Goal: Task Accomplishment & Management: Manage account settings

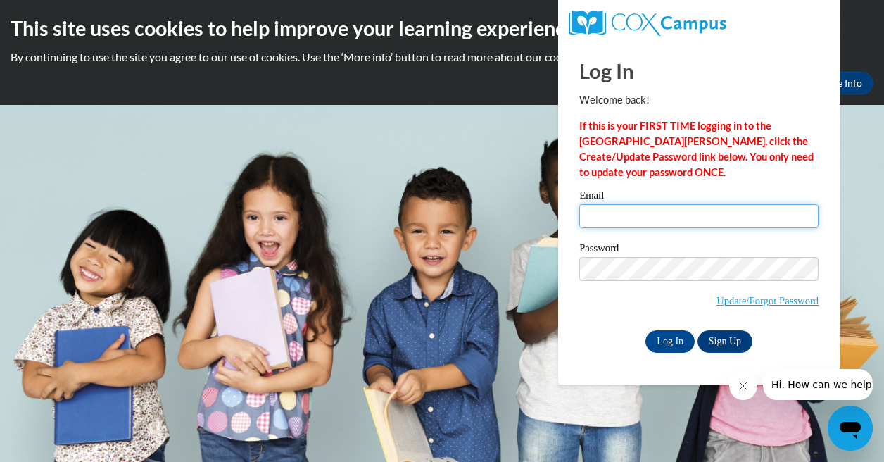
click at [601, 216] on input "Email" at bounding box center [698, 216] width 239 height 24
type input "[EMAIL_ADDRESS][DOMAIN_NAME]"
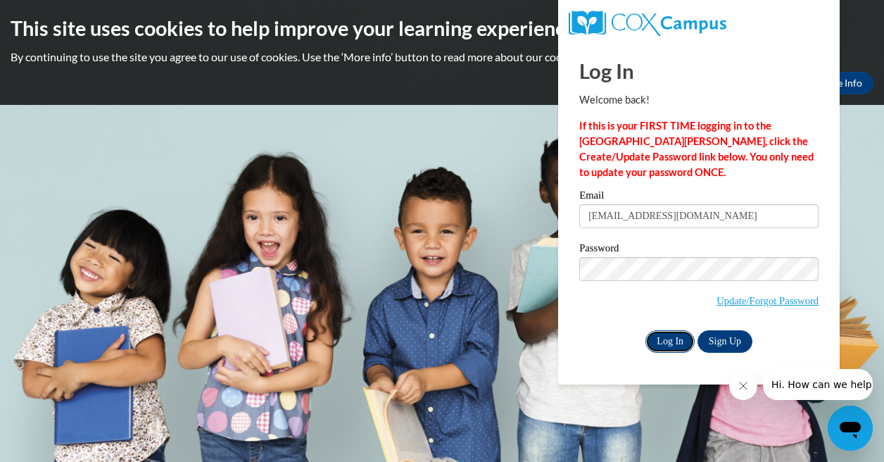
click at [673, 345] on input "Log In" at bounding box center [670, 341] width 49 height 23
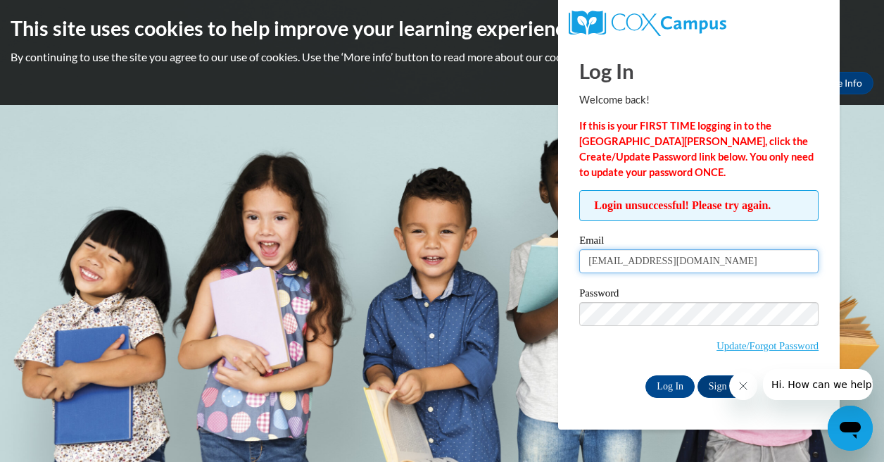
click at [706, 266] on input "[EMAIL_ADDRESS][DOMAIN_NAME]" at bounding box center [698, 261] width 239 height 24
type input "Dexibell"
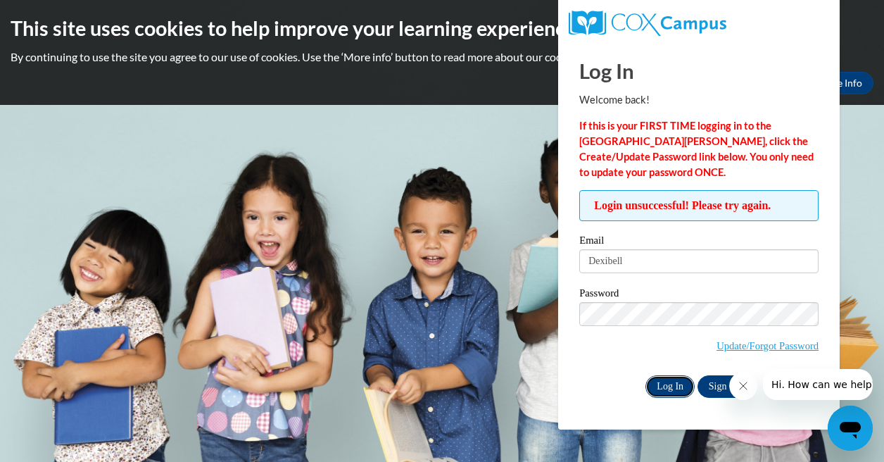
click at [670, 381] on input "Log In" at bounding box center [670, 386] width 49 height 23
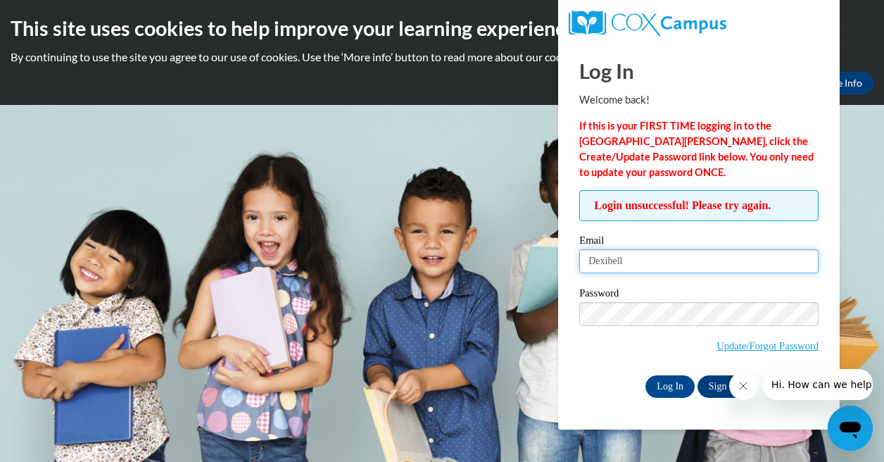
click at [642, 263] on input "Dexibell" at bounding box center [698, 261] width 239 height 24
click at [630, 265] on input "Email" at bounding box center [698, 261] width 239 height 24
type input "[EMAIL_ADDRESS][DOMAIN_NAME]"
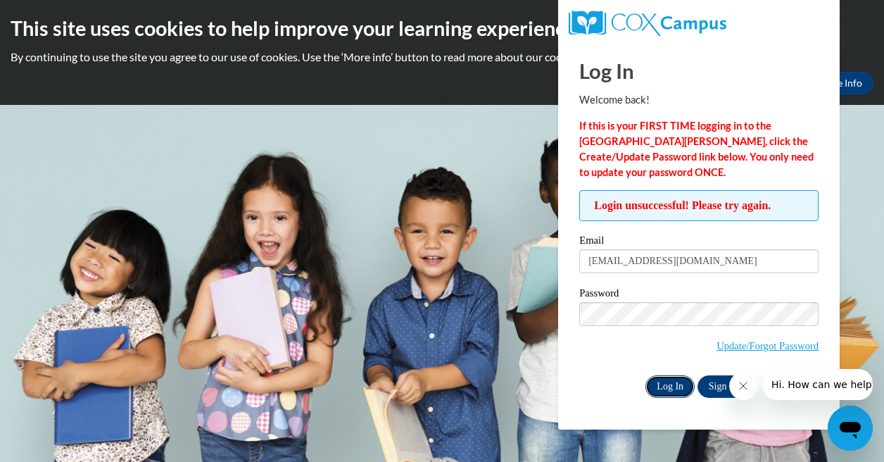
click at [665, 384] on input "Log In" at bounding box center [670, 386] width 49 height 23
click at [515, 298] on body "This site uses cookies to help improve your learning experience. By continuing …" at bounding box center [442, 231] width 884 height 462
